Goal: Find specific page/section: Find specific page/section

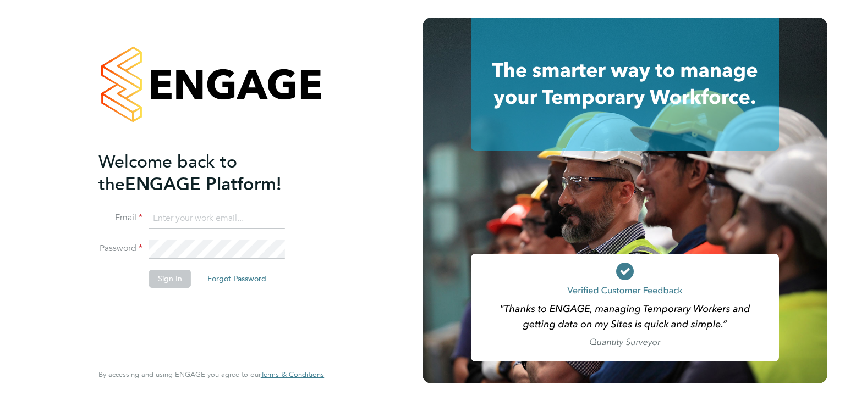
type input "[EMAIL_ADDRESS][DOMAIN_NAME]"
click at [166, 278] on button "Sign In" at bounding box center [170, 279] width 42 height 18
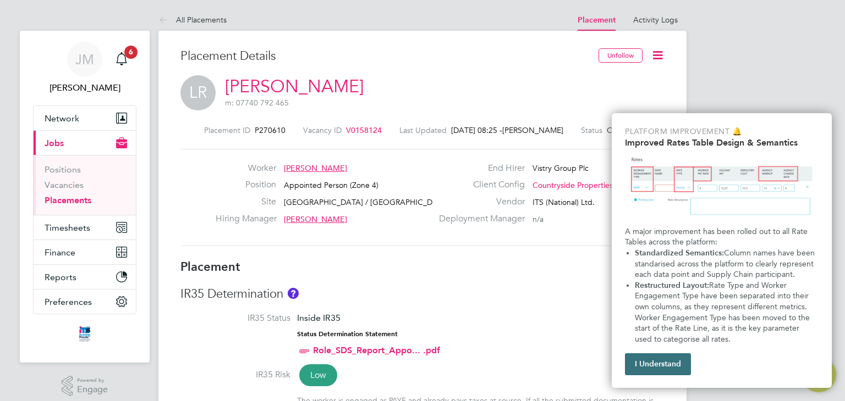
click at [652, 367] on button "I Understand" at bounding box center [658, 365] width 66 height 22
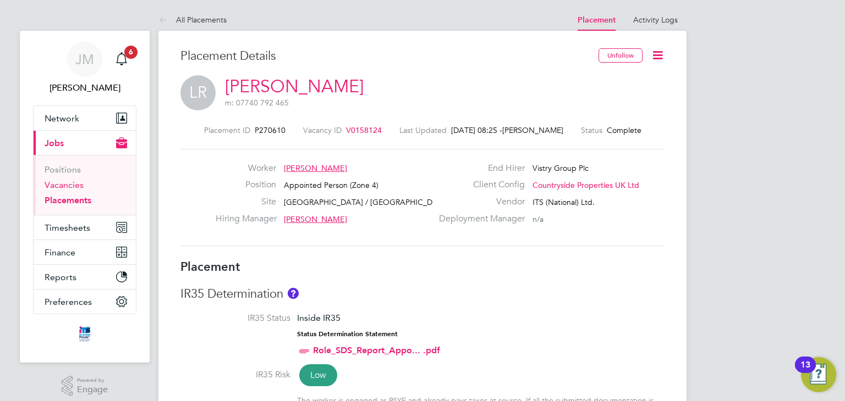
click at [69, 184] on link "Vacancies" at bounding box center [64, 185] width 39 height 10
